Goal: Information Seeking & Learning: Learn about a topic

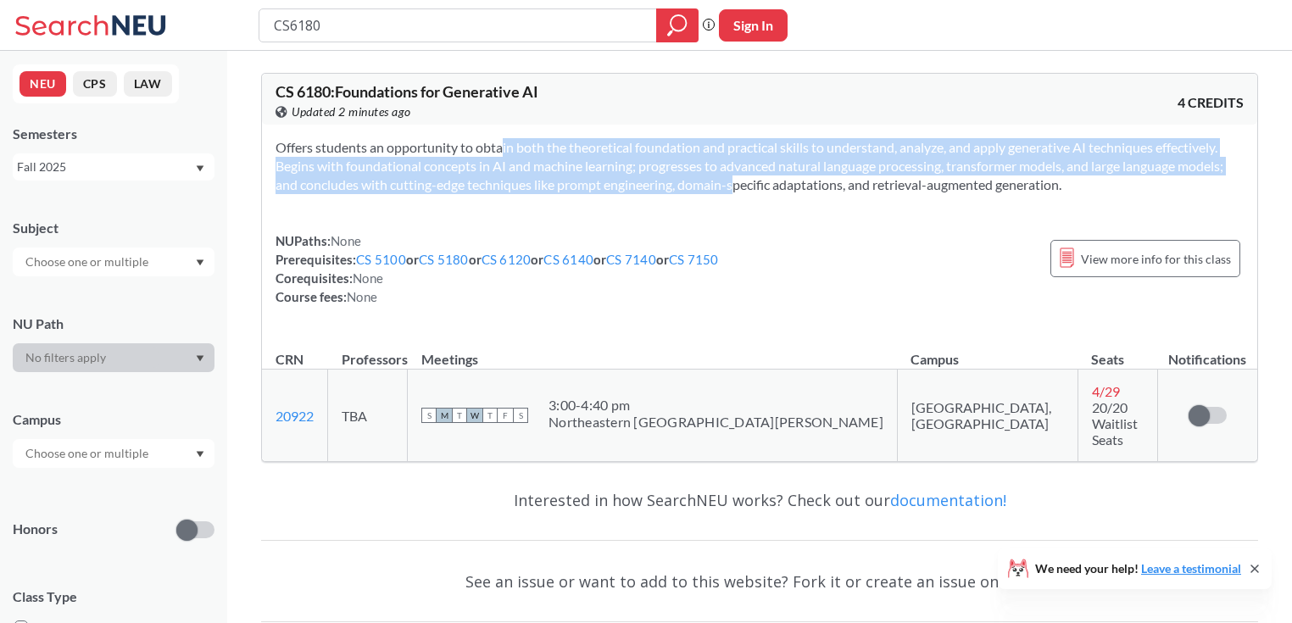
drag, startPoint x: 473, startPoint y: 143, endPoint x: 704, endPoint y: 182, distance: 233.9
click at [704, 182] on section "Offers students an opportunity to obtain both the theoretical foundation and pr…" at bounding box center [760, 166] width 968 height 56
copy section "obtain both the theoretical foundation and practical skills to understand, anal…"
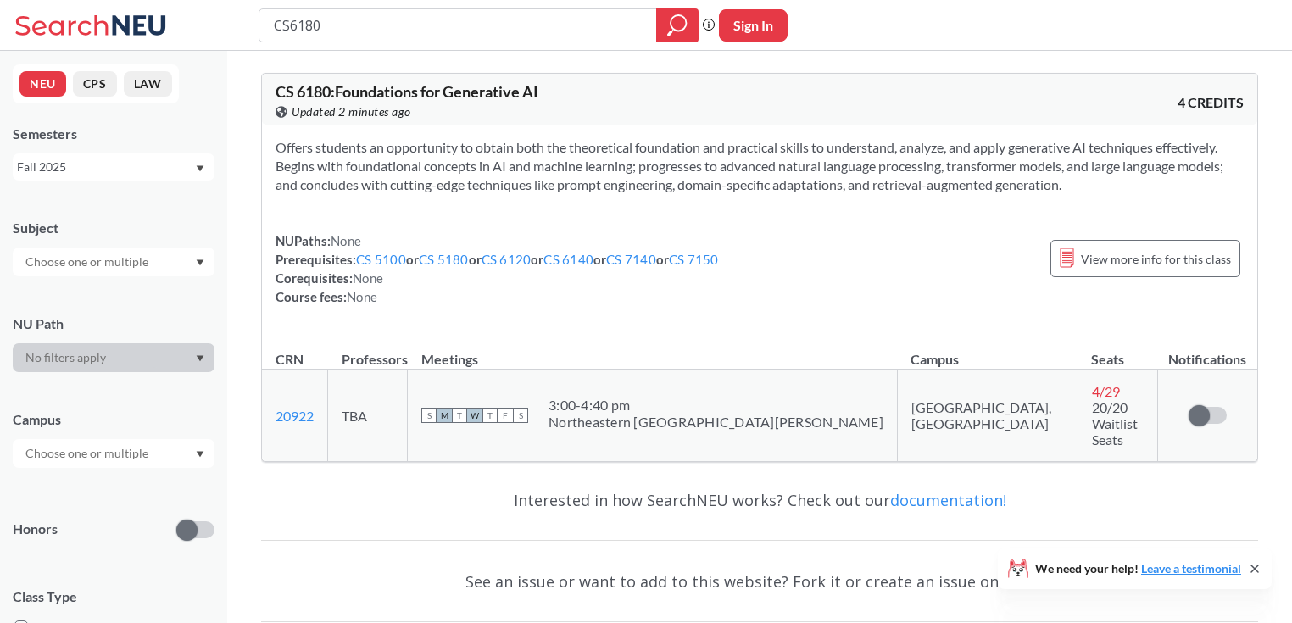
click at [804, 204] on div "Offers students an opportunity to obtain both the theoretical foundation and pr…" at bounding box center [760, 229] width 996 height 209
drag, startPoint x: 392, startPoint y: 166, endPoint x: 1079, endPoint y: 191, distance: 687.3
click at [929, 191] on section "Offers students an opportunity to obtain both the theoretical foundation and pr…" at bounding box center [760, 166] width 968 height 56
copy section "ional concepts in AI and machine learning; progresses to advanced natural langu…"
click at [929, 231] on div "Offers students an opportunity to obtain both the theoretical foundation and pr…" at bounding box center [760, 229] width 996 height 209
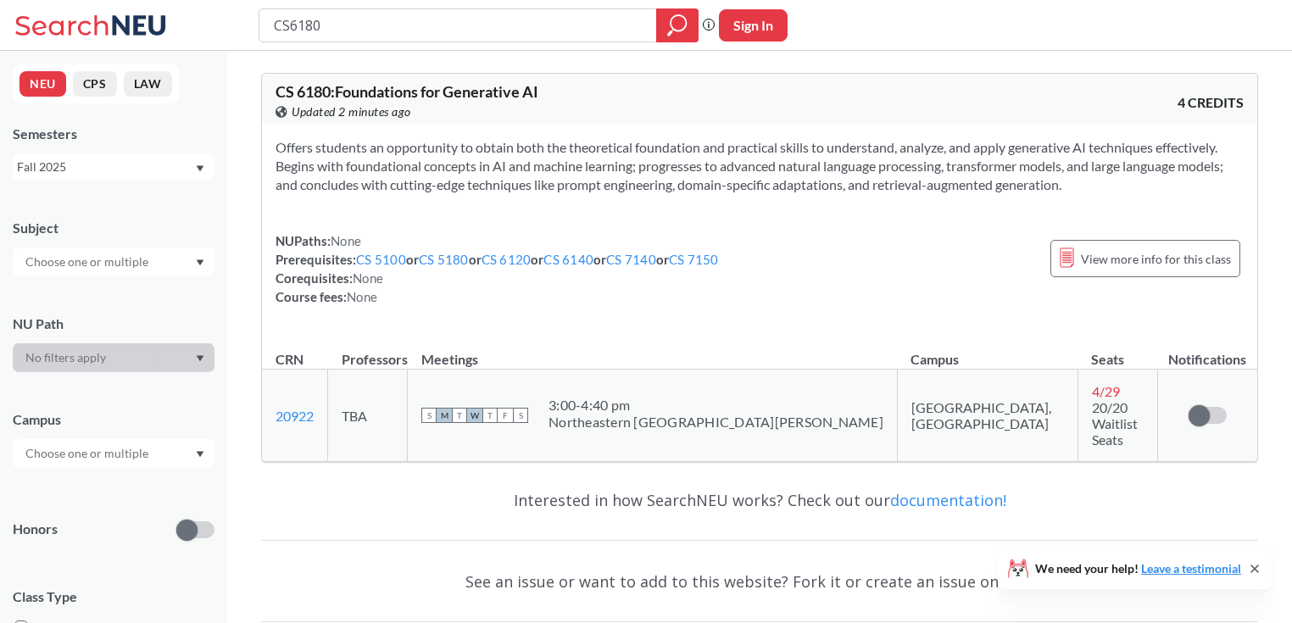
drag, startPoint x: 641, startPoint y: 168, endPoint x: 1114, endPoint y: 190, distance: 473.7
click at [929, 190] on section "Offers students an opportunity to obtain both the theoretical foundation and pr…" at bounding box center [760, 166] width 968 height 56
copy section "progresses to advanced natural language processing, transformer models, and lar…"
click at [929, 197] on div "Offers students an opportunity to obtain both the theoretical foundation and pr…" at bounding box center [760, 229] width 996 height 209
drag, startPoint x: 1079, startPoint y: 191, endPoint x: 943, endPoint y: 169, distance: 137.5
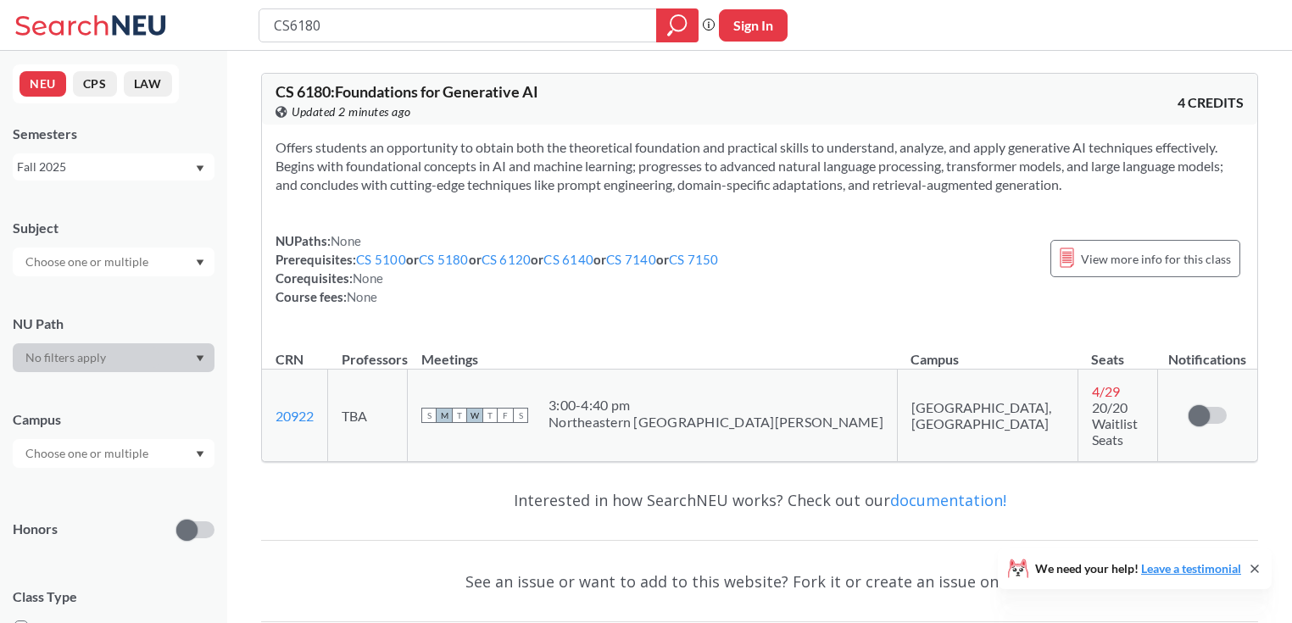
click at [929, 169] on section "Offers students an opportunity to obtain both the theoretical foundation and pr…" at bounding box center [760, 166] width 968 height 56
copy section "g, transformer models, and large language models; and concludes with cutting-ed…"
click at [929, 193] on div "Offers students an opportunity to obtain both the theoretical foundation and pr…" at bounding box center [760, 229] width 996 height 209
click at [929, 259] on span "View more info for this class" at bounding box center [1156, 258] width 150 height 21
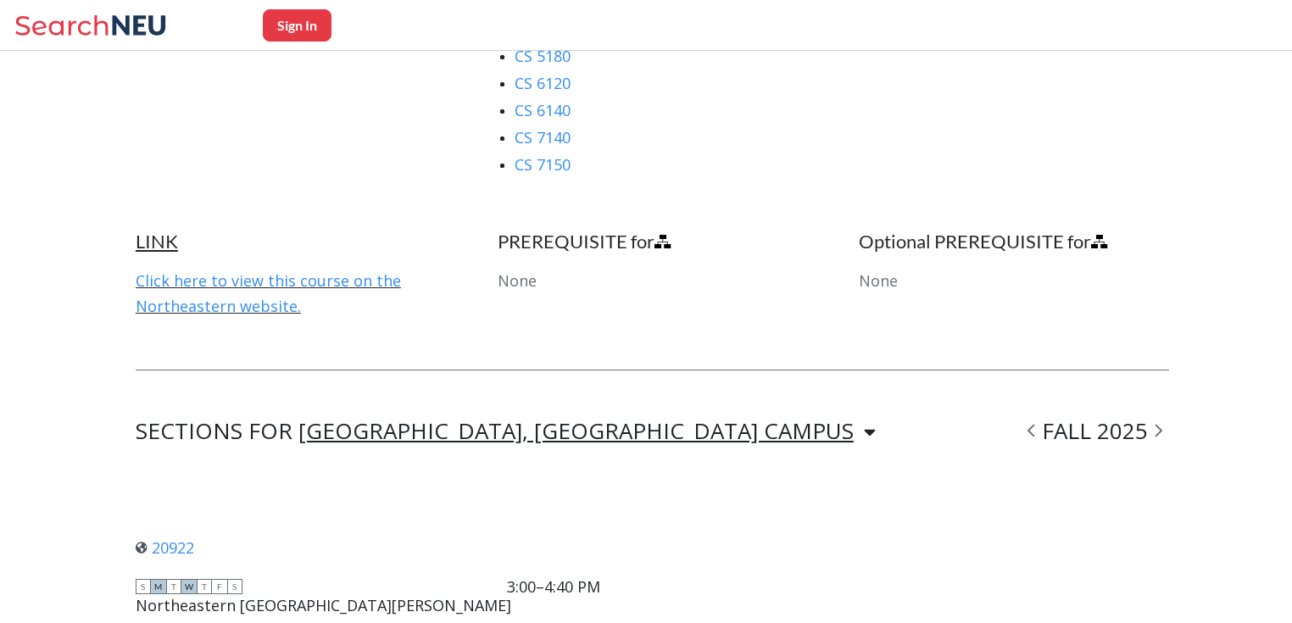
scroll to position [1018, 0]
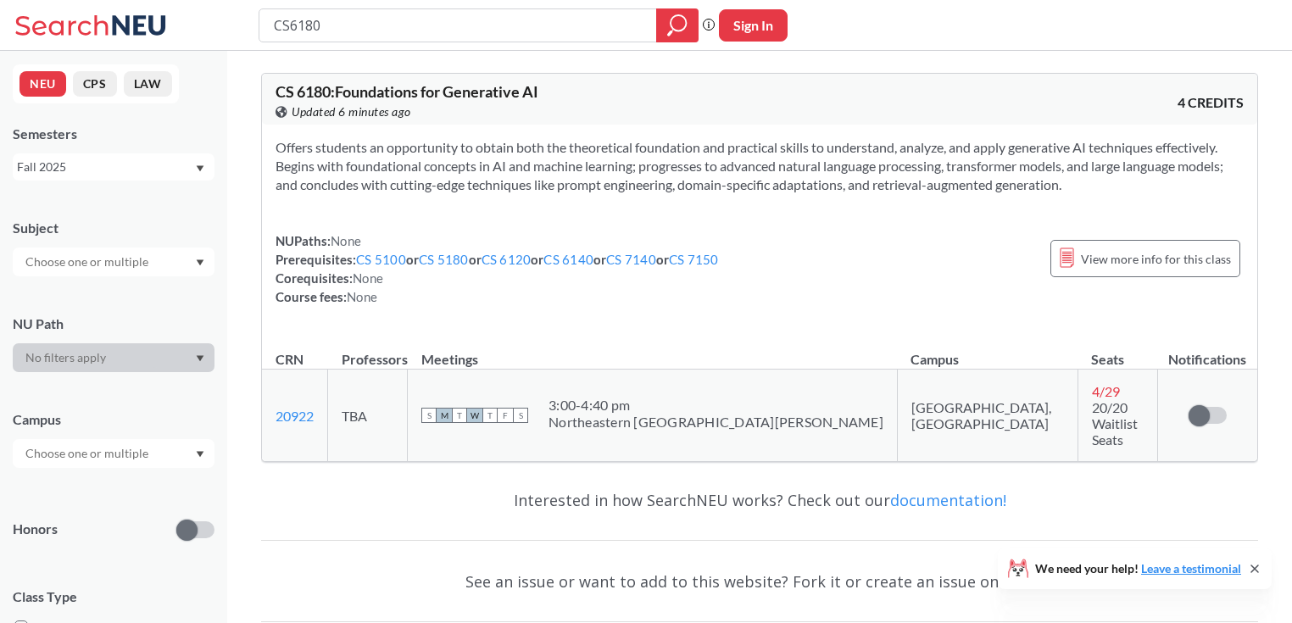
drag, startPoint x: 343, startPoint y: 23, endPoint x: 291, endPoint y: 24, distance: 51.7
click at [291, 24] on input "CS6180" at bounding box center [458, 25] width 372 height 29
type input "CS5500"
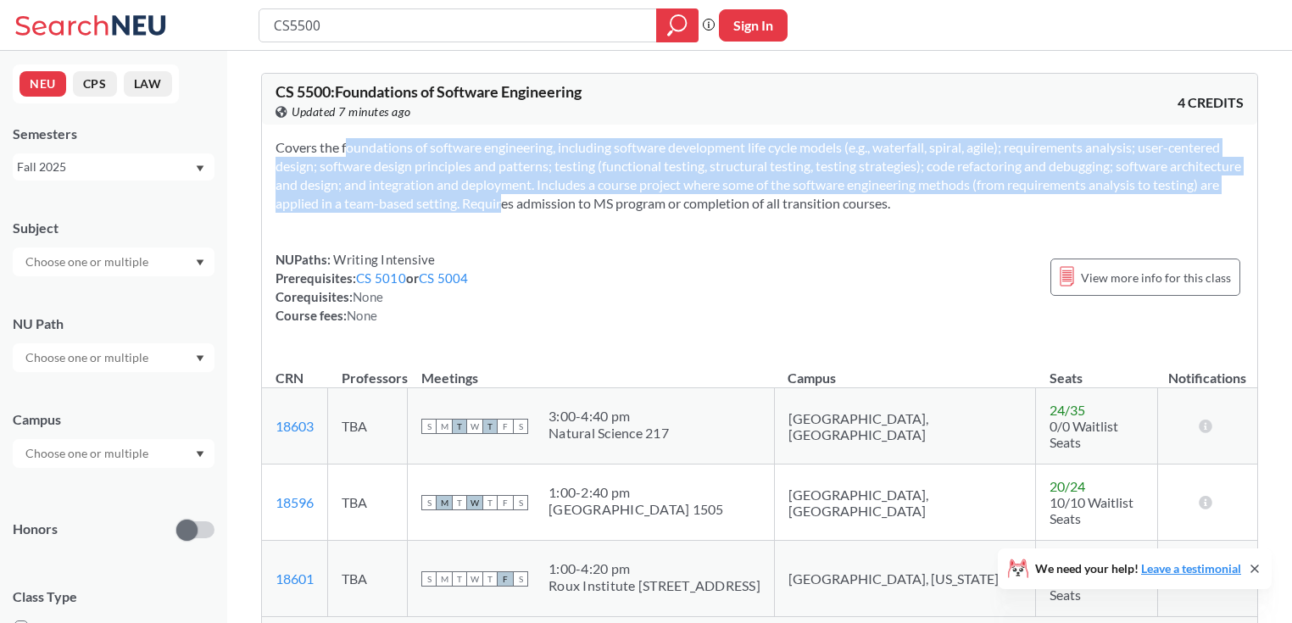
drag, startPoint x: 322, startPoint y: 150, endPoint x: 542, endPoint y: 197, distance: 224.5
click at [542, 197] on section "Covers the foundations of software engineering, including software development …" at bounding box center [760, 175] width 968 height 75
copy section "the foundations of software engineering, including software development life cy…"
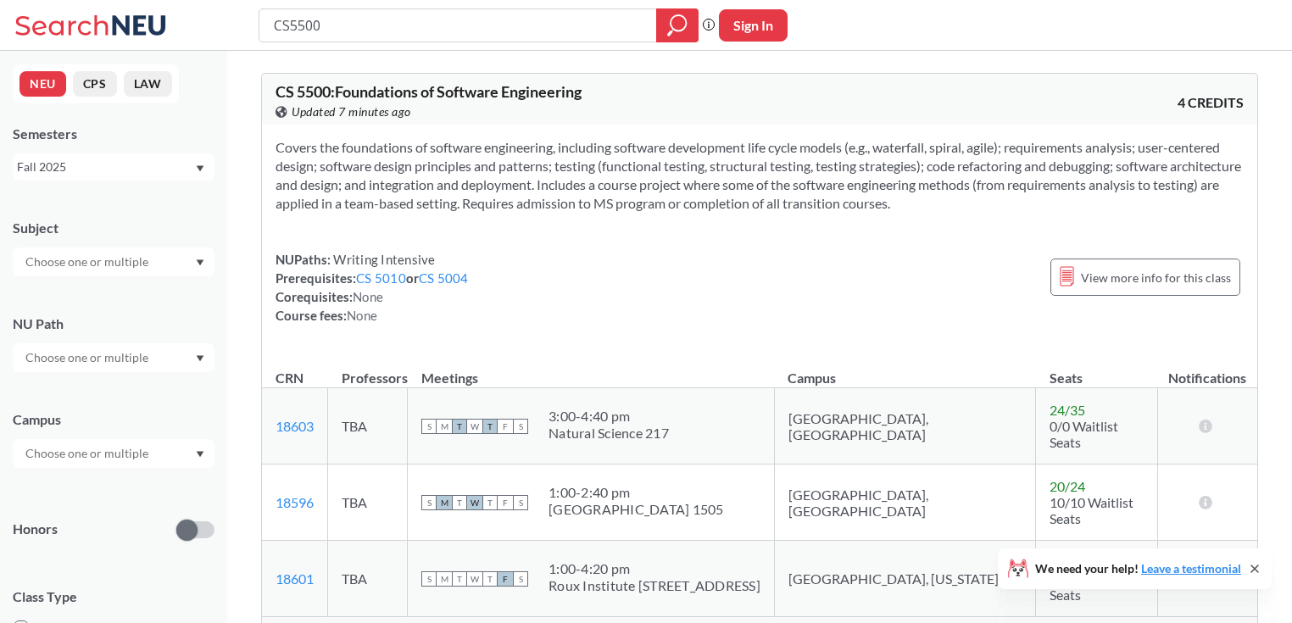
click at [583, 230] on div "Covers the foundations of software engineering, including software development …" at bounding box center [760, 238] width 996 height 227
drag, startPoint x: 1016, startPoint y: 151, endPoint x: 1096, endPoint y: 198, distance: 93.5
click at [929, 198] on section "Covers the foundations of software engineering, including software development …" at bounding box center [760, 175] width 968 height 75
copy section "requirements analysis; user-centered design; software design principles and pat…"
click at [929, 200] on section "Covers the foundations of software engineering, including software development …" at bounding box center [760, 175] width 968 height 75
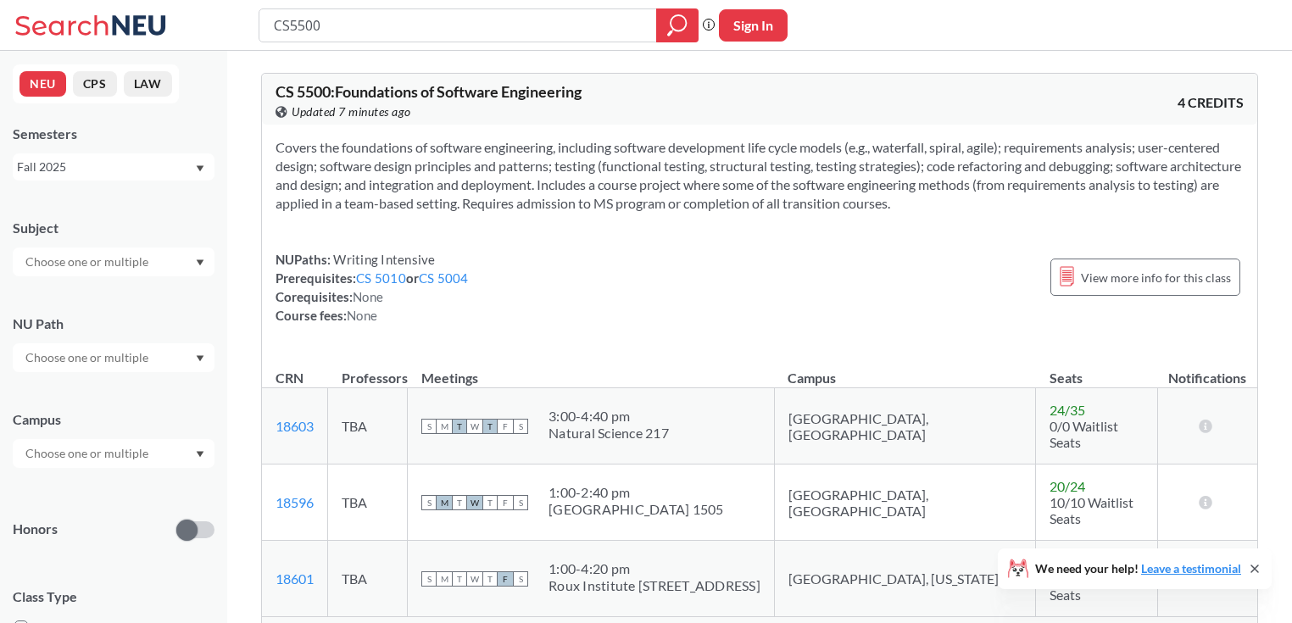
drag, startPoint x: 401, startPoint y: 169, endPoint x: 1010, endPoint y: 204, distance: 609.9
click at [929, 204] on section "Covers the foundations of software engineering, including software development …" at bounding box center [760, 175] width 968 height 75
copy section "gn principles and patterns; testing (functional testing, structural testing, te…"
click at [929, 204] on section "Covers the foundations of software engineering, including software development …" at bounding box center [760, 175] width 968 height 75
drag, startPoint x: 968, startPoint y: 193, endPoint x: 934, endPoint y: 166, distance: 43.4
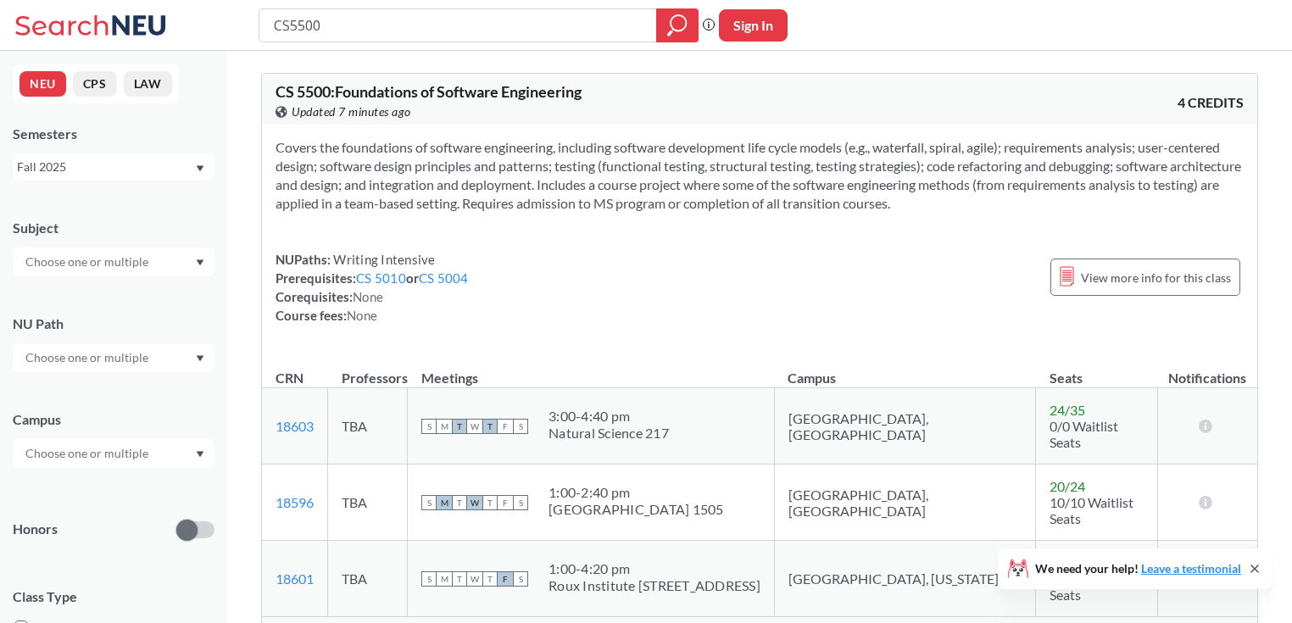
click at [929, 166] on section "Covers the foundations of software engineering, including software development …" at bounding box center [760, 175] width 968 height 75
copy section "code refactoring and debugging; software architecture and design; and integrati…"
click at [929, 219] on div "Covers the foundations of software engineering, including software development …" at bounding box center [760, 238] width 996 height 227
